Goal: Task Accomplishment & Management: Manage account settings

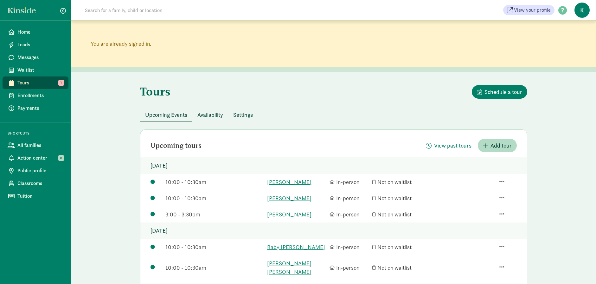
click at [206, 113] on span "Availability" at bounding box center [210, 114] width 26 height 9
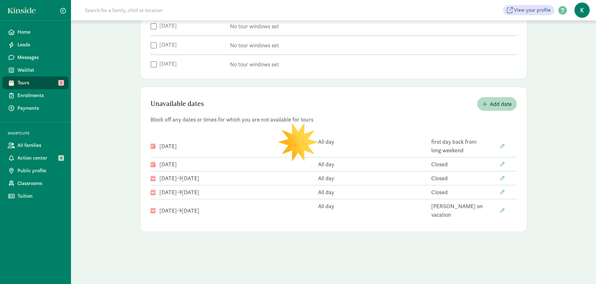
checkbox input "true"
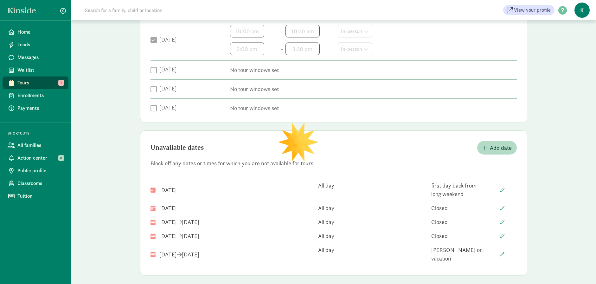
scroll to position [275, 0]
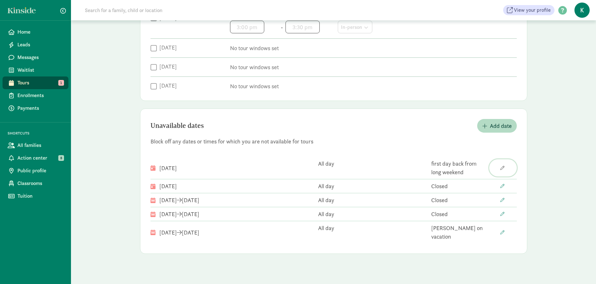
click at [502, 167] on span "button" at bounding box center [502, 168] width 4 height 4
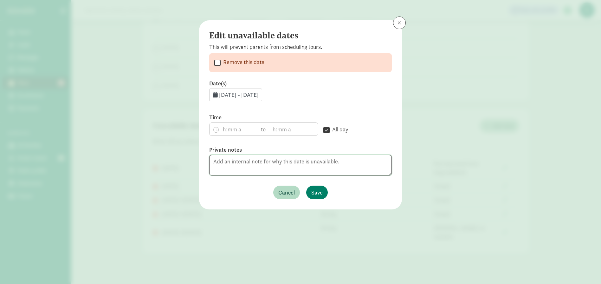
drag, startPoint x: 304, startPoint y: 160, endPoint x: 181, endPoint y: 164, distance: 123.3
click at [181, 164] on div "Edit unavailable dates This will prevent parents from scheduling tours.  Remov…" at bounding box center [300, 142] width 601 height 284
type textarea "[PERSON_NAME] not here"
click at [317, 192] on span "Save" at bounding box center [316, 192] width 11 height 9
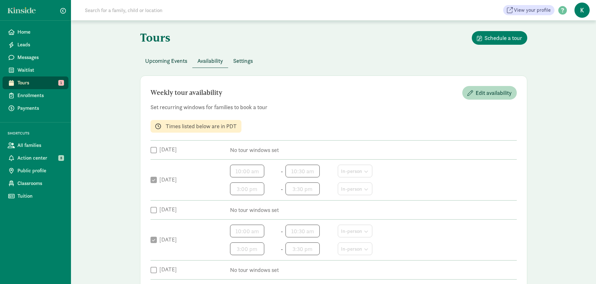
scroll to position [54, 0]
click at [25, 82] on span "Tours" at bounding box center [40, 83] width 46 height 8
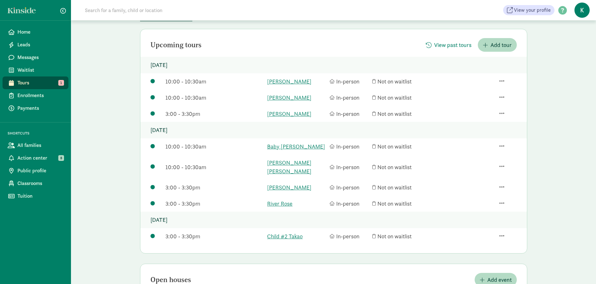
scroll to position [63, 0]
